Goal: Find contact information: Find contact information

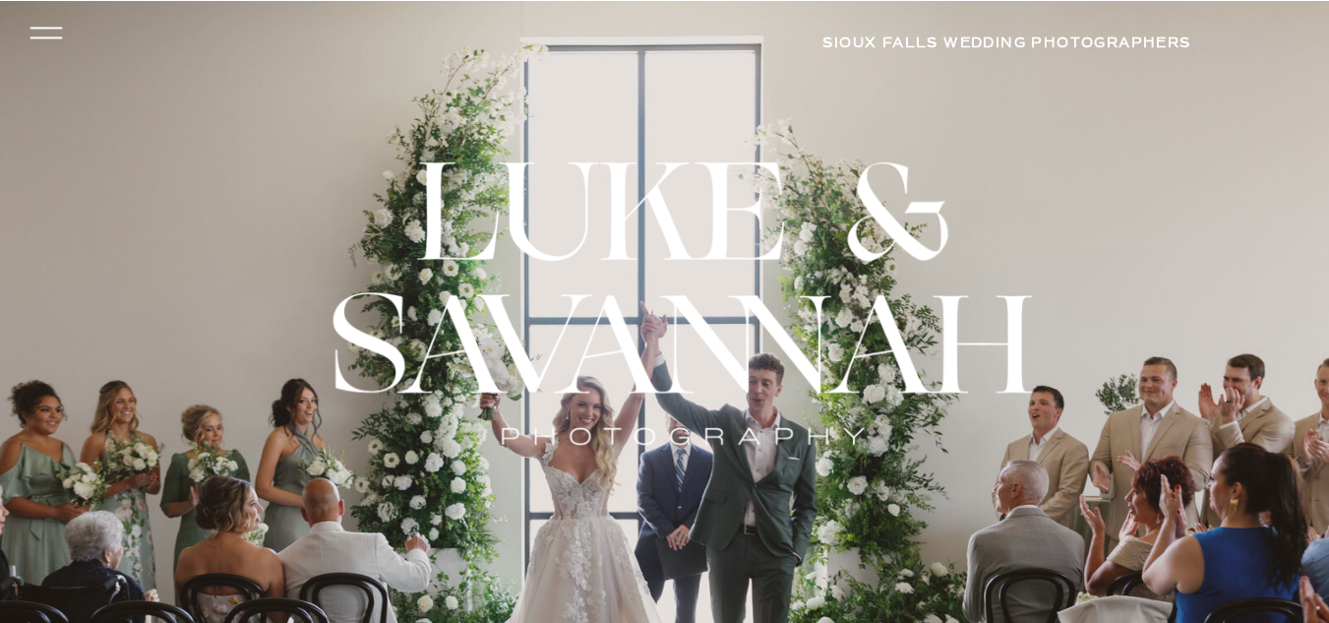
click at [52, 27] on icon at bounding box center [46, 33] width 46 height 42
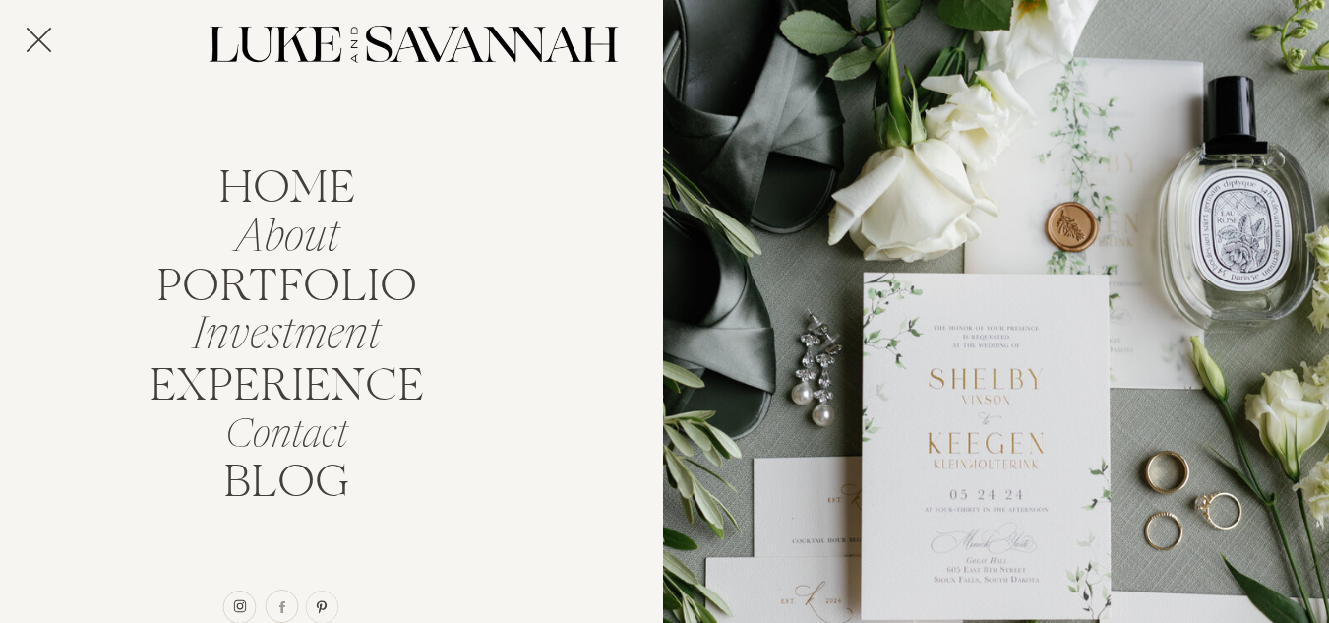
click at [40, 37] on polygon at bounding box center [39, 41] width 26 height 26
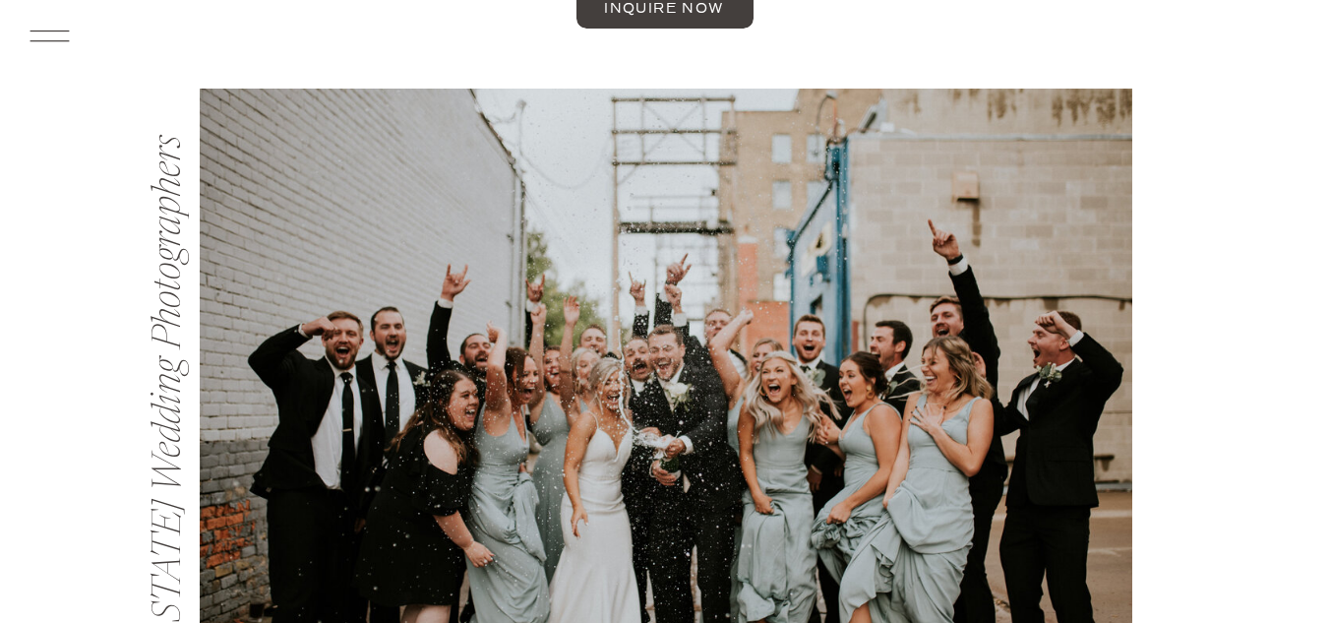
scroll to position [1082, 0]
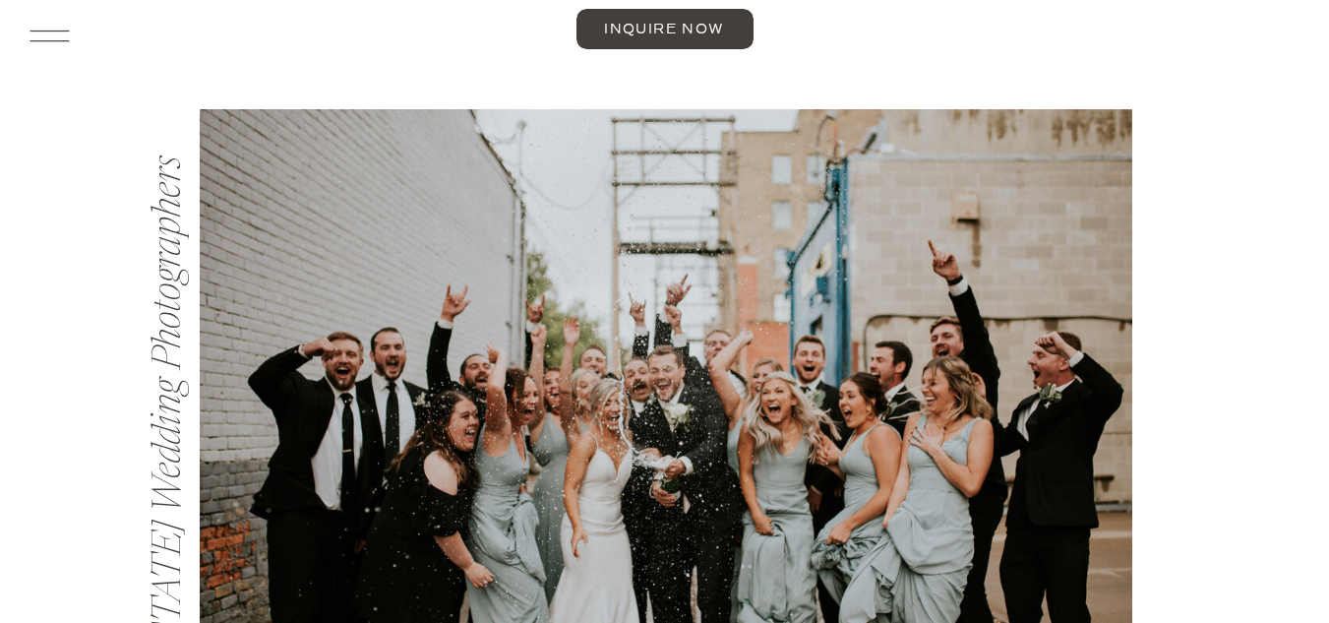
click at [645, 25] on span "inquire now" at bounding box center [664, 30] width 120 height 14
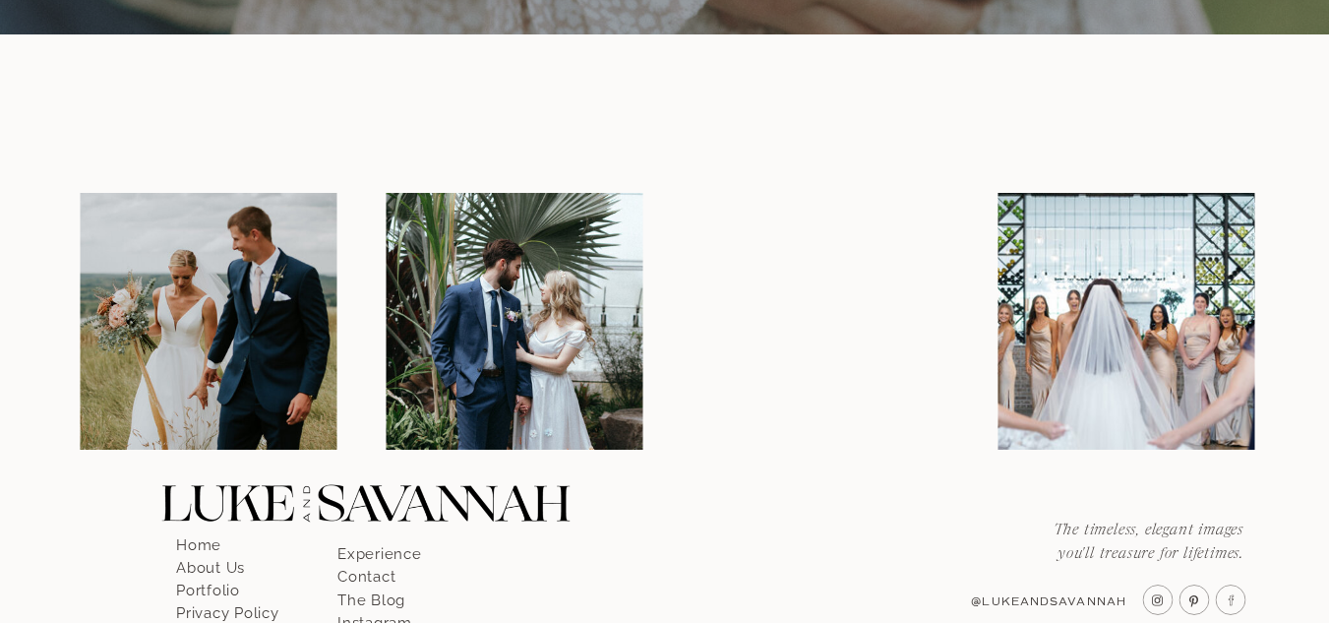
scroll to position [2361, 0]
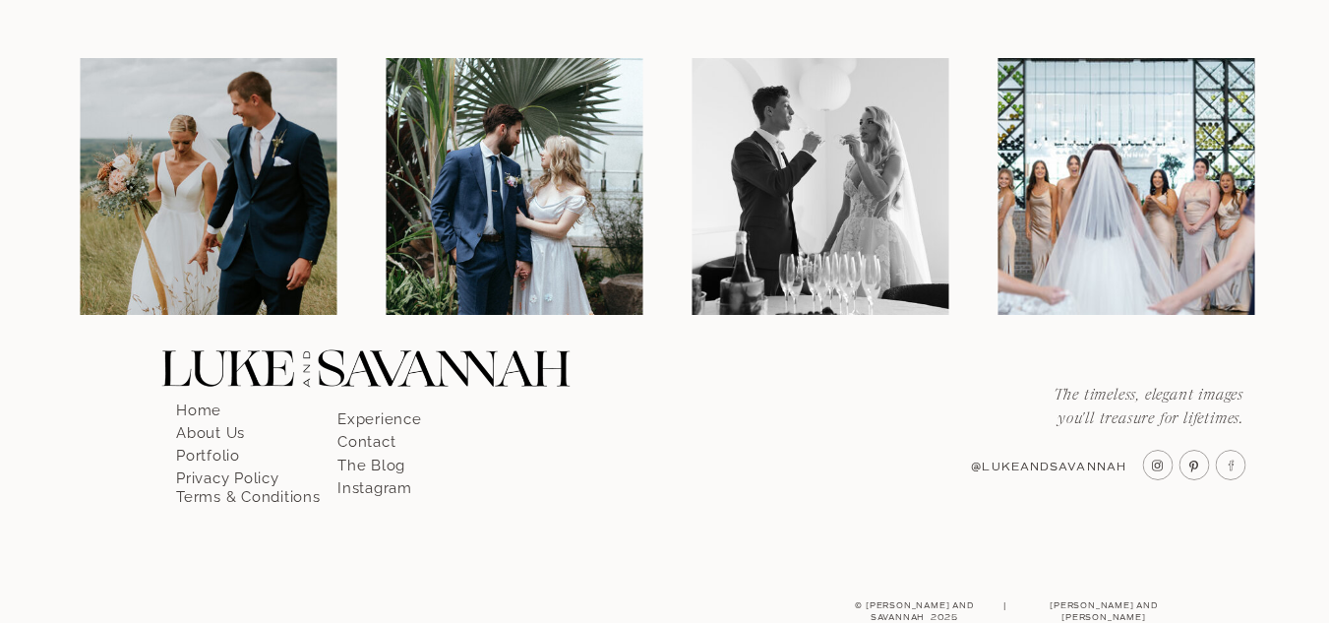
click at [384, 436] on p "Contact" at bounding box center [394, 436] width 112 height 18
